Goal: Task Accomplishment & Management: Use online tool/utility

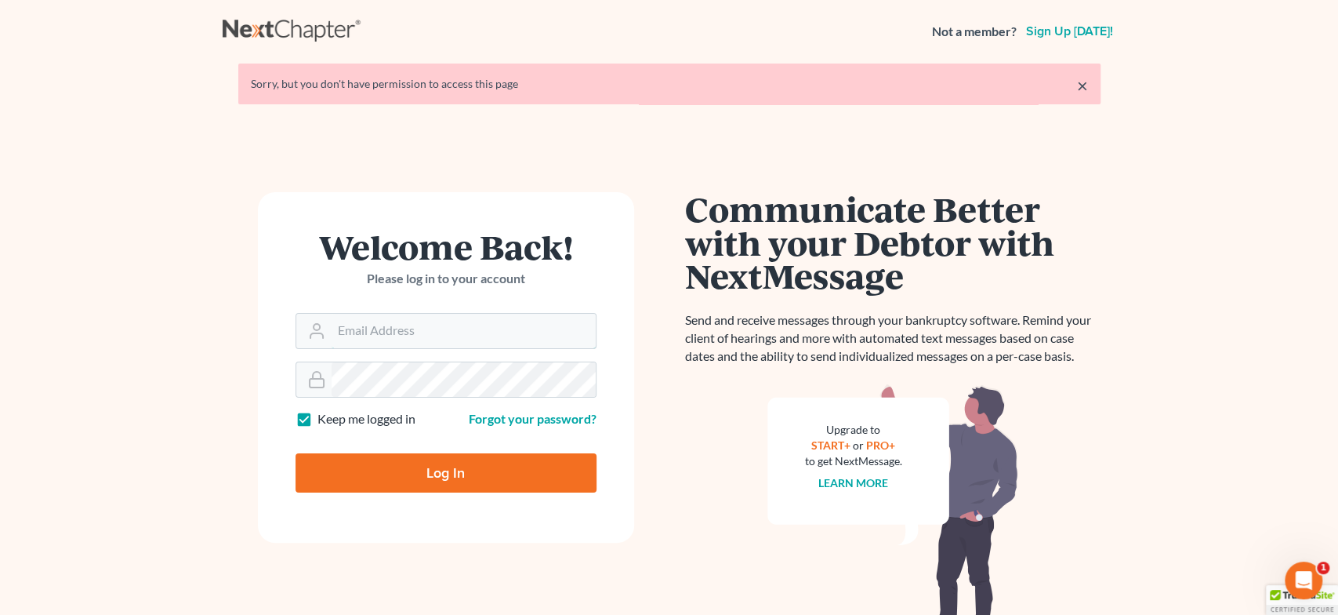
type input "[EMAIL_ADDRESS][DOMAIN_NAME]"
click at [449, 470] on input "Log In" at bounding box center [446, 472] width 301 height 39
type input "Thinking..."
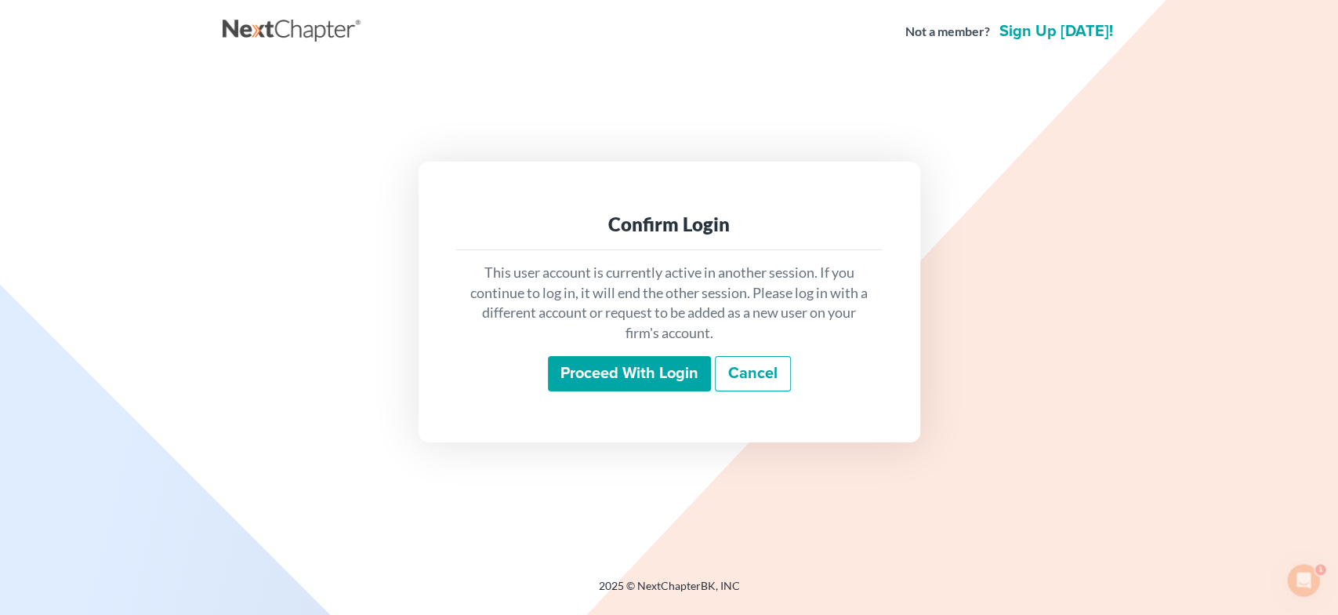
drag, startPoint x: 601, startPoint y: 367, endPoint x: 576, endPoint y: 382, distance: 28.5
click at [601, 367] on input "Proceed with login" at bounding box center [629, 374] width 163 height 36
